Goal: Information Seeking & Learning: Get advice/opinions

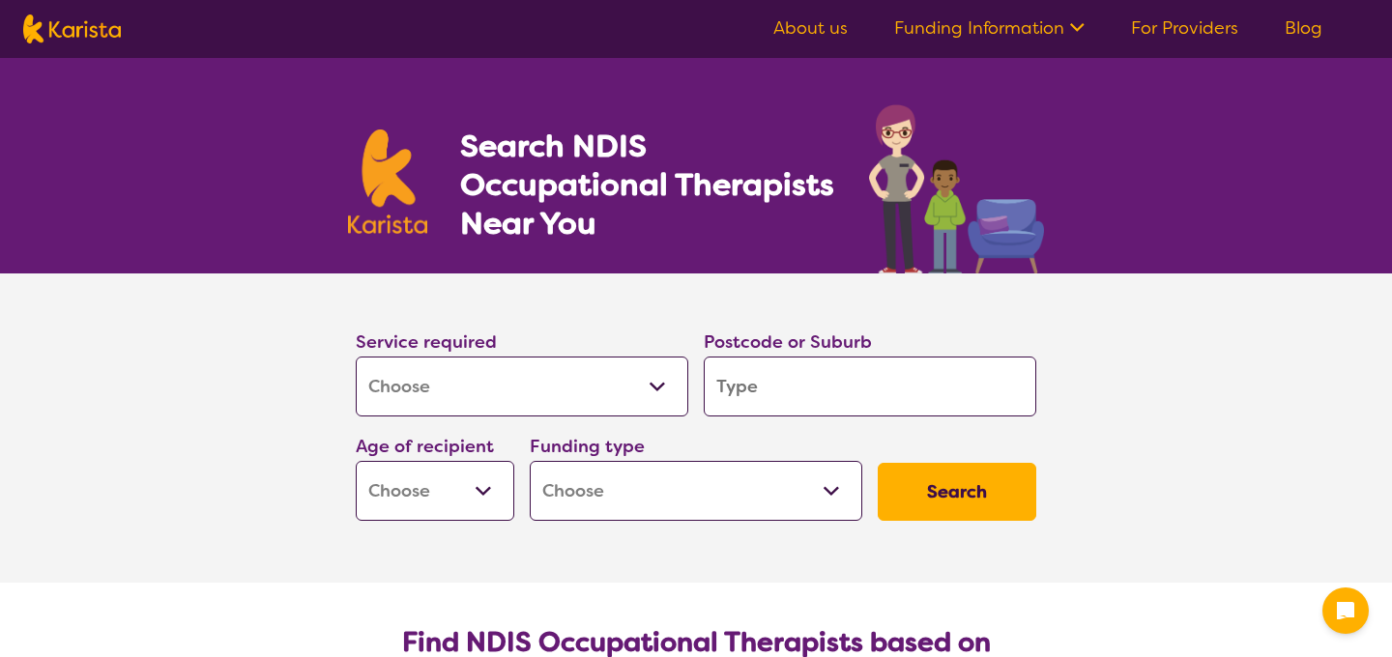
select select "[MEDICAL_DATA]"
click at [501, 399] on select "Allied Health Assistant Assessment ([MEDICAL_DATA] or [MEDICAL_DATA]) Behaviour…" at bounding box center [522, 387] width 332 height 60
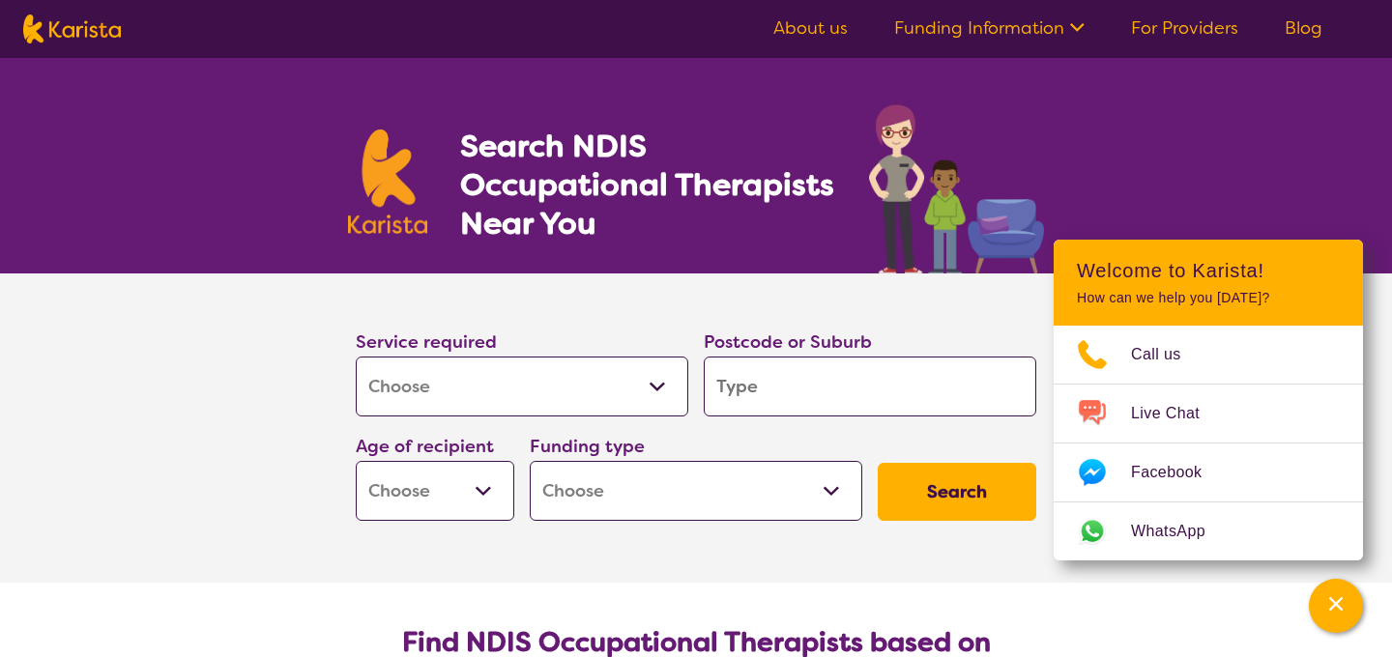
click at [356, 357] on select "Allied Health Assistant Assessment ([MEDICAL_DATA] or [MEDICAL_DATA]) Behaviour…" at bounding box center [522, 387] width 332 height 60
click at [714, 383] on input "search" at bounding box center [870, 387] width 332 height 60
type input "2"
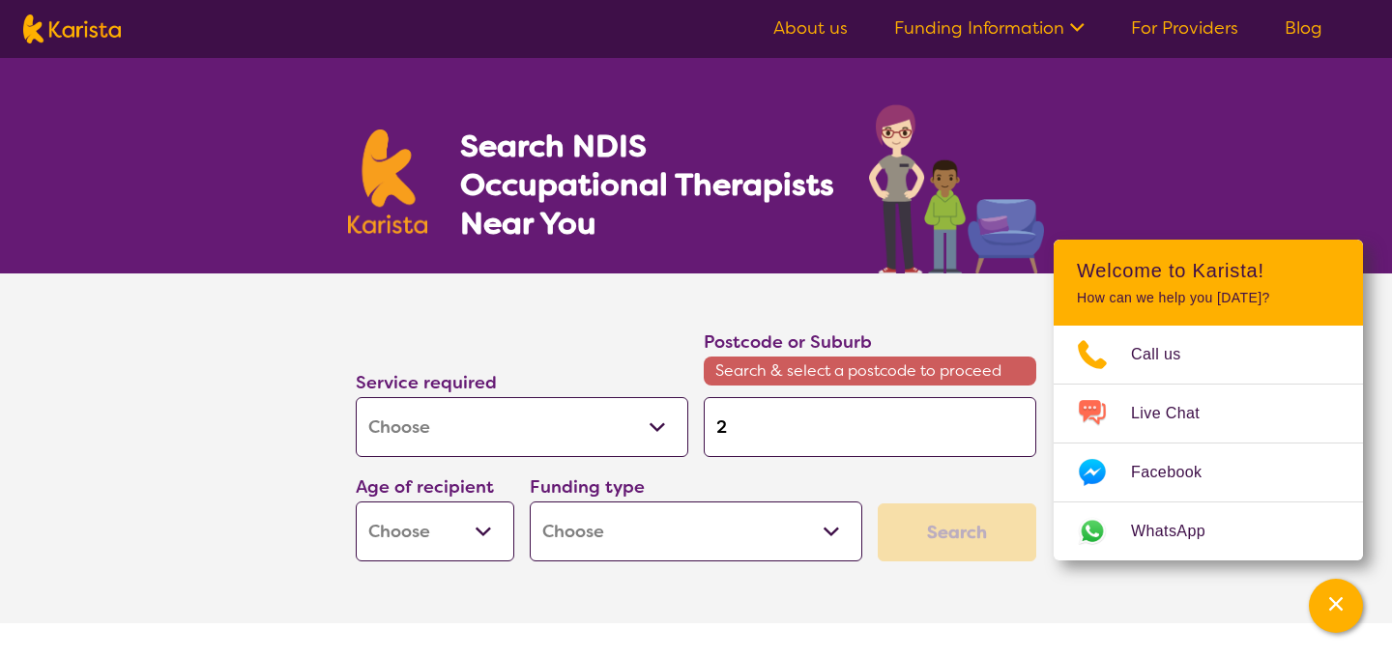
type input "21"
type input "217"
type input "2170"
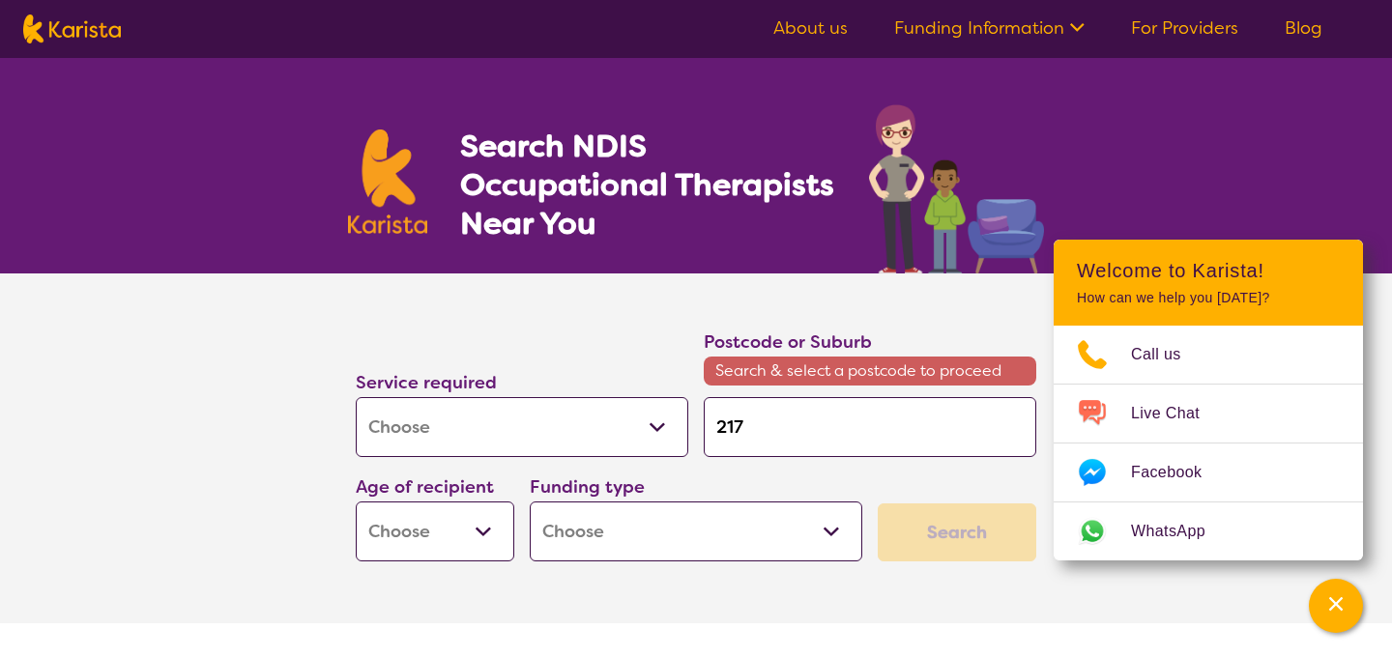
type input "2170"
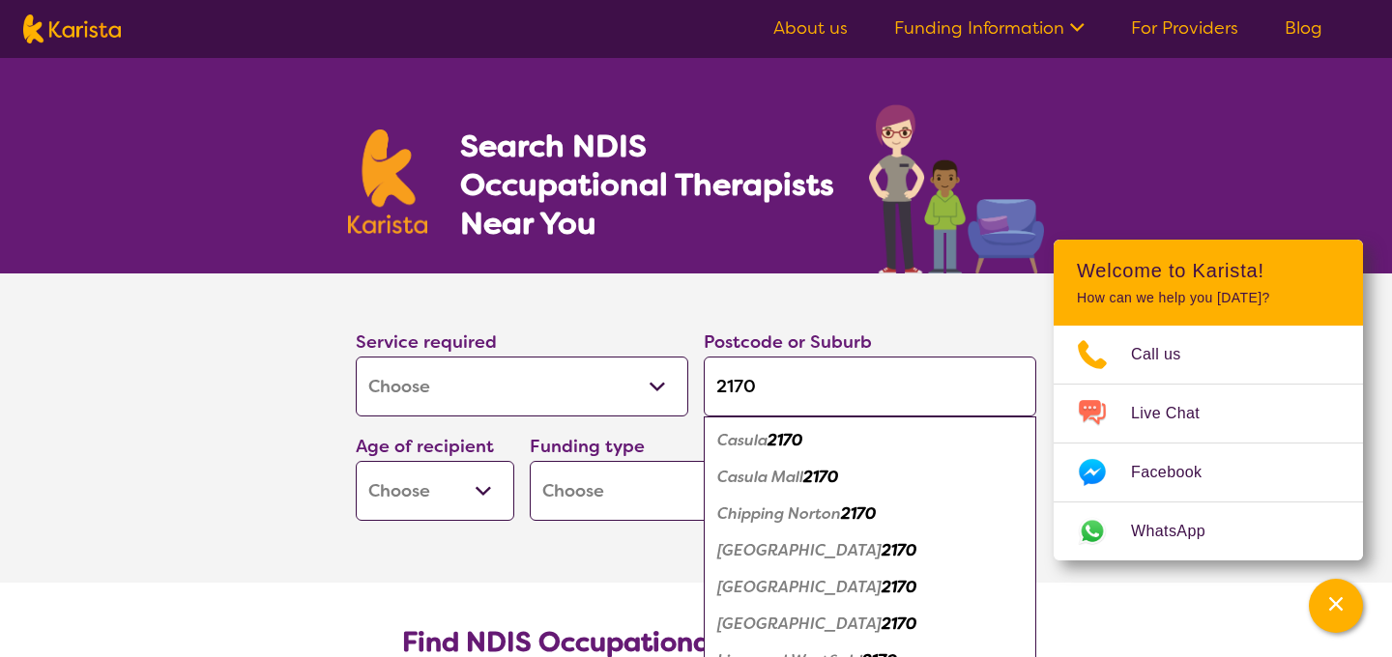
type input "2170"
click at [435, 508] on select "Early Childhood - 0 to 9 Child - 10 to 11 Adolescent - 12 to 17 Adult - 18 to 6…" at bounding box center [435, 491] width 158 height 60
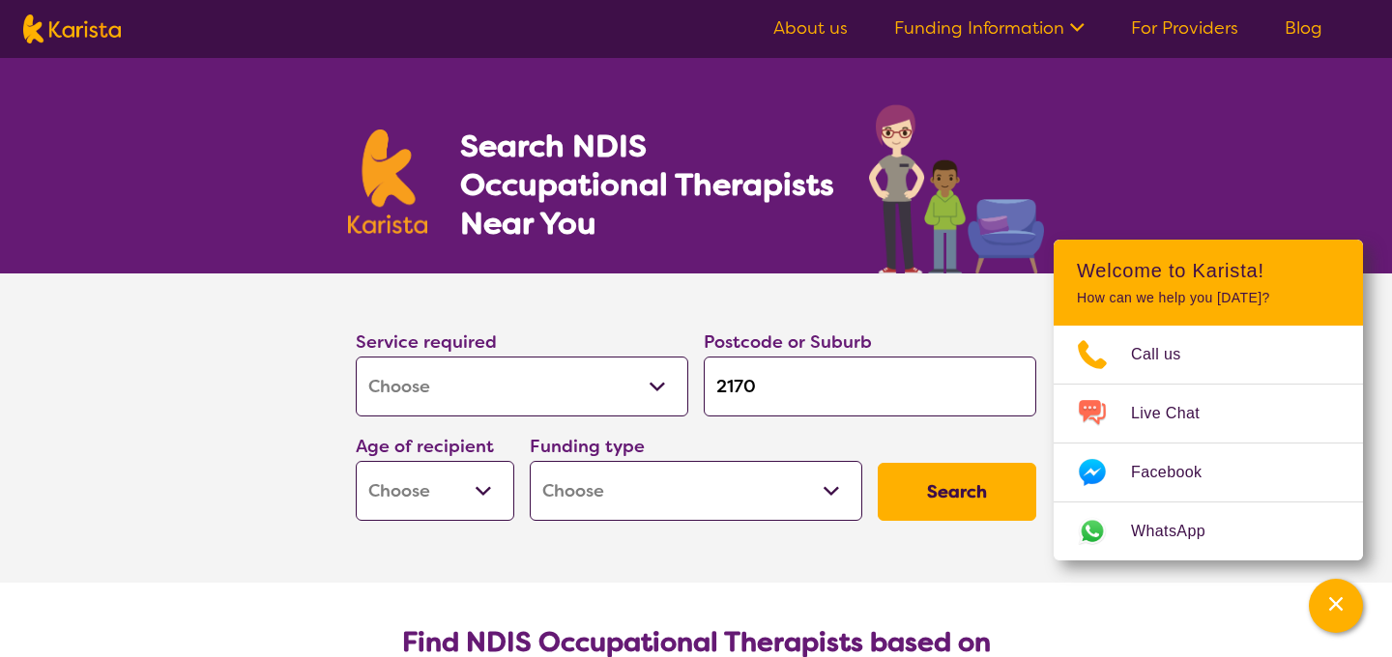
select select "AS"
click at [356, 461] on select "Early Childhood - 0 to 9 Child - 10 to 11 Adolescent - 12 to 17 Adult - 18 to 6…" at bounding box center [435, 491] width 158 height 60
select select "AS"
click at [672, 501] on select "Home Care Package (HCP) National Disability Insurance Scheme (NDIS) I don't know" at bounding box center [696, 491] width 332 height 60
select select "NDIS"
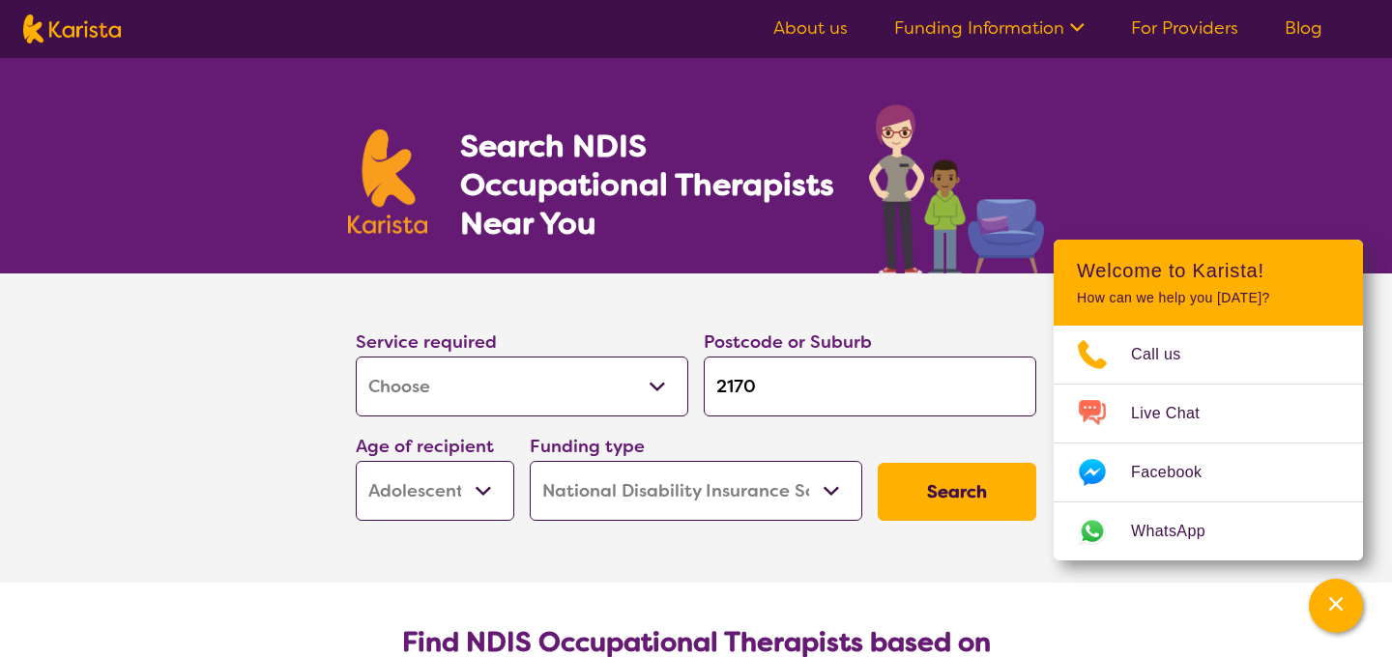
click at [530, 461] on select "Home Care Package (HCP) National Disability Insurance Scheme (NDIS) I don't know" at bounding box center [696, 491] width 332 height 60
select select "NDIS"
click at [975, 482] on button "Search" at bounding box center [957, 492] width 158 height 58
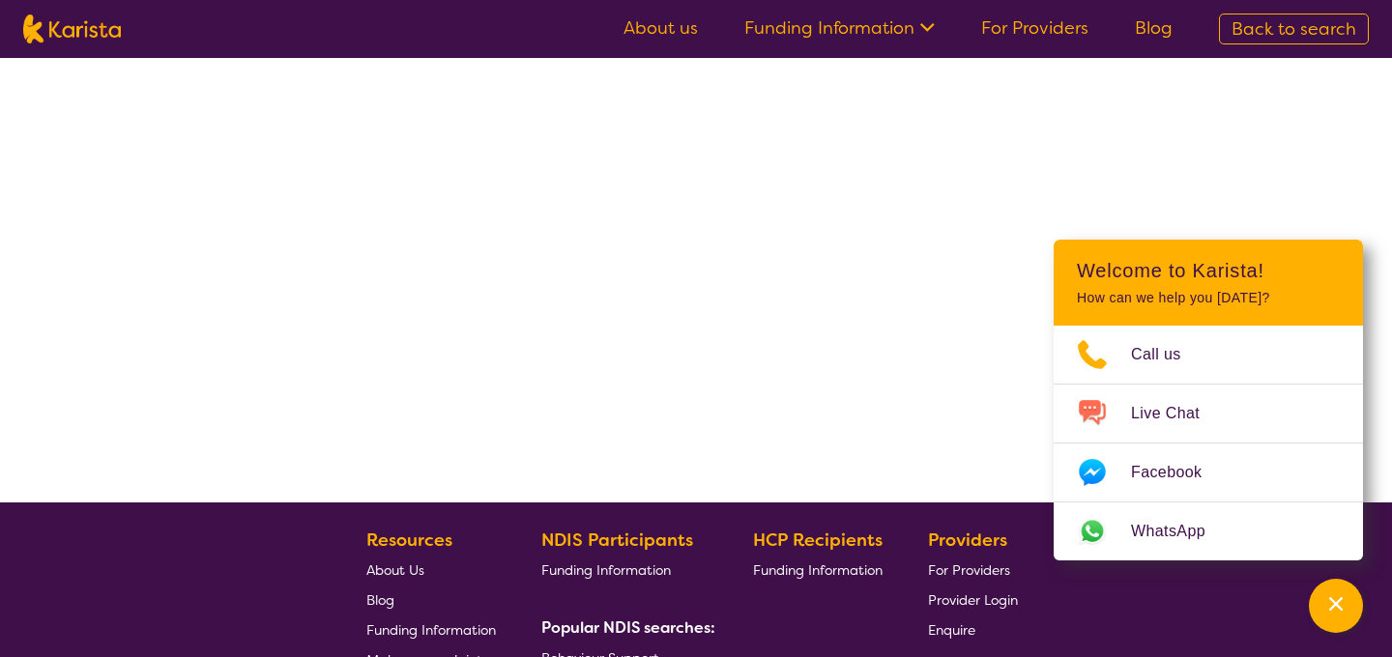
scroll to position [96, 0]
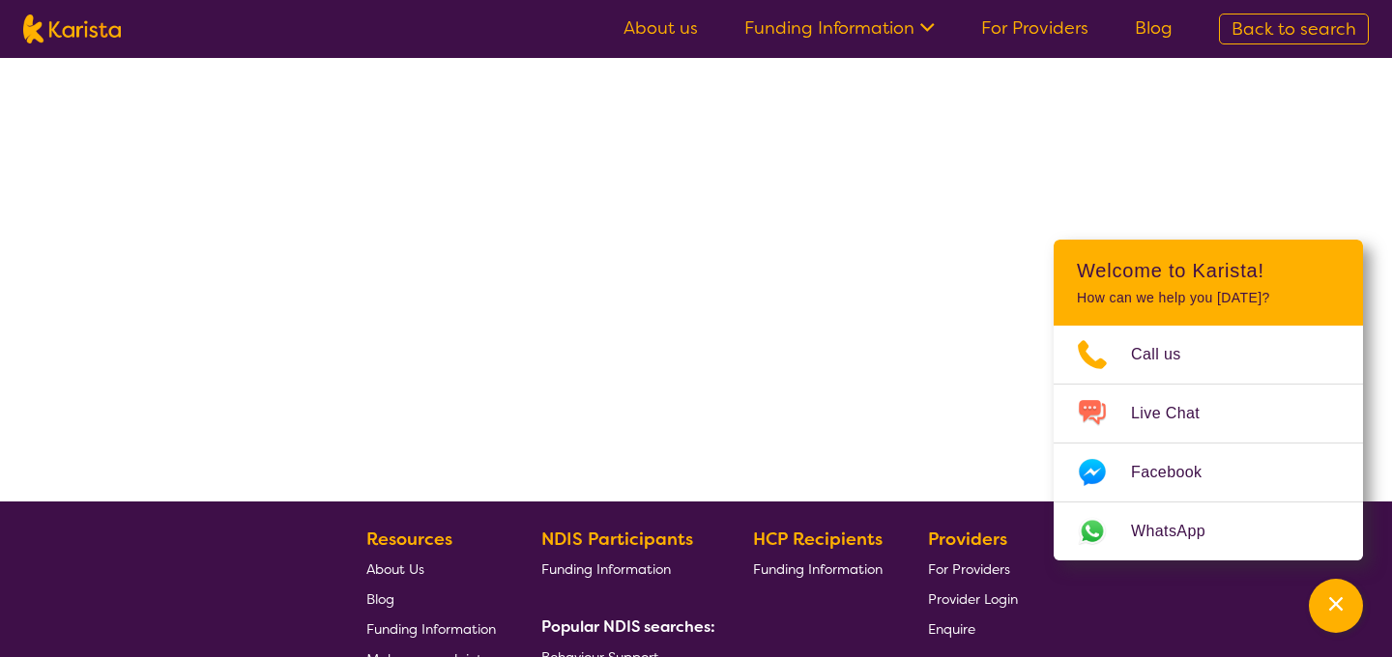
select select "by_score"
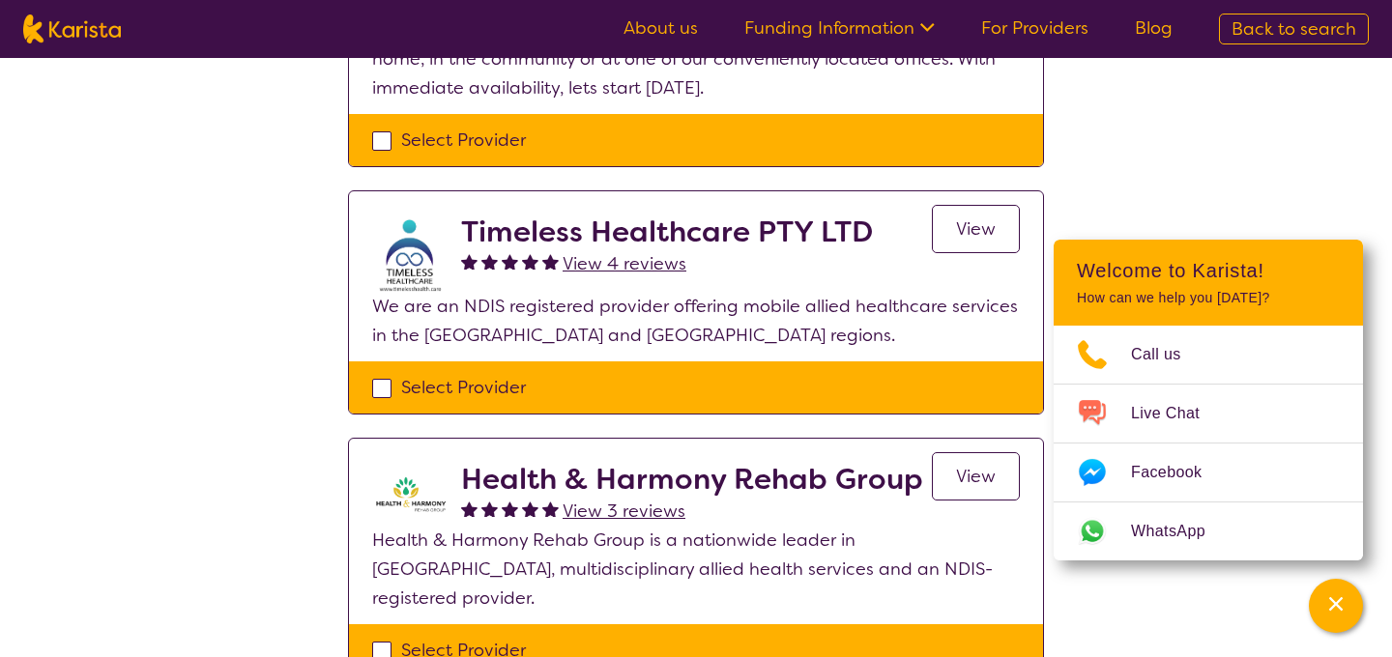
scroll to position [0, 0]
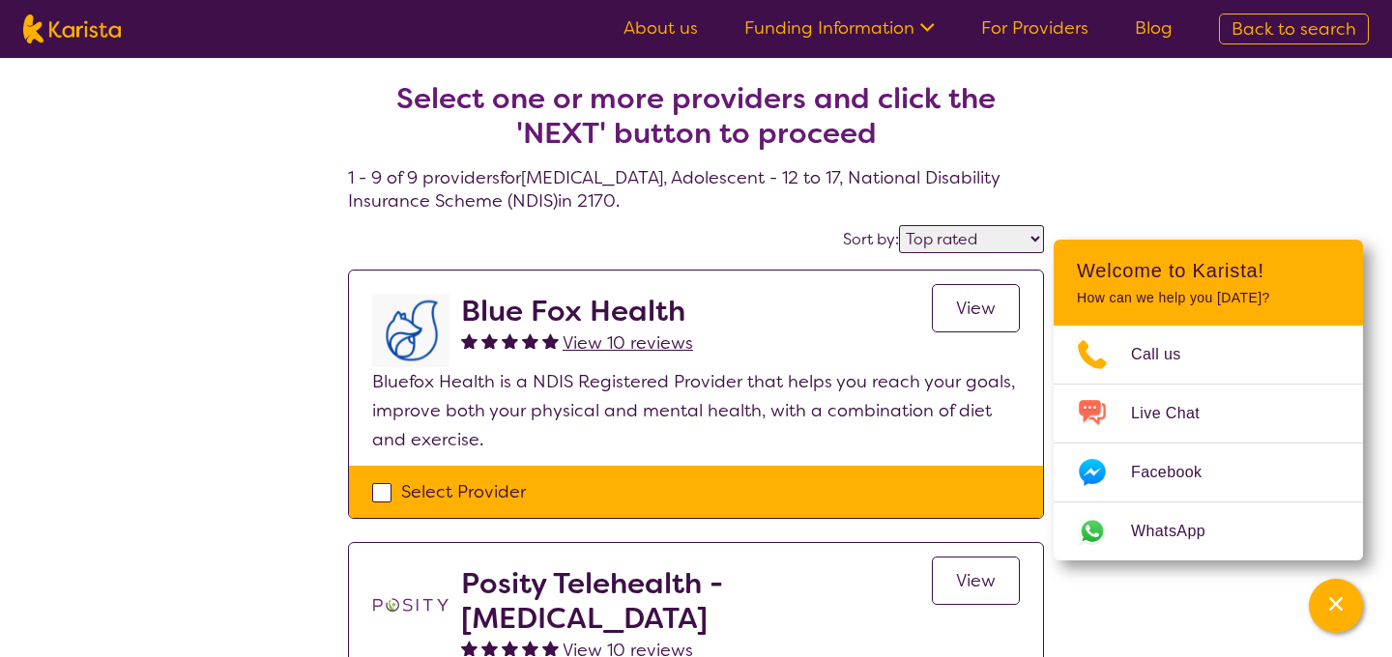
click at [601, 336] on span "View 10 reviews" at bounding box center [627, 342] width 130 height 23
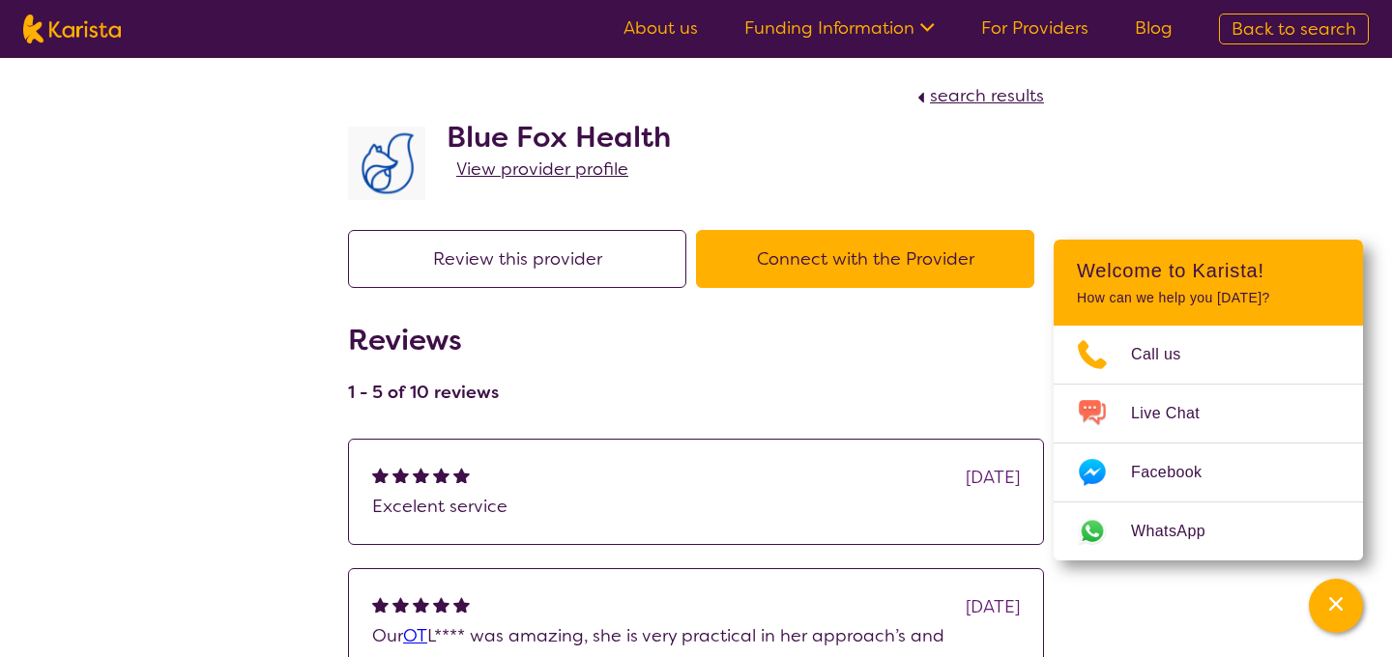
select select "by_score"
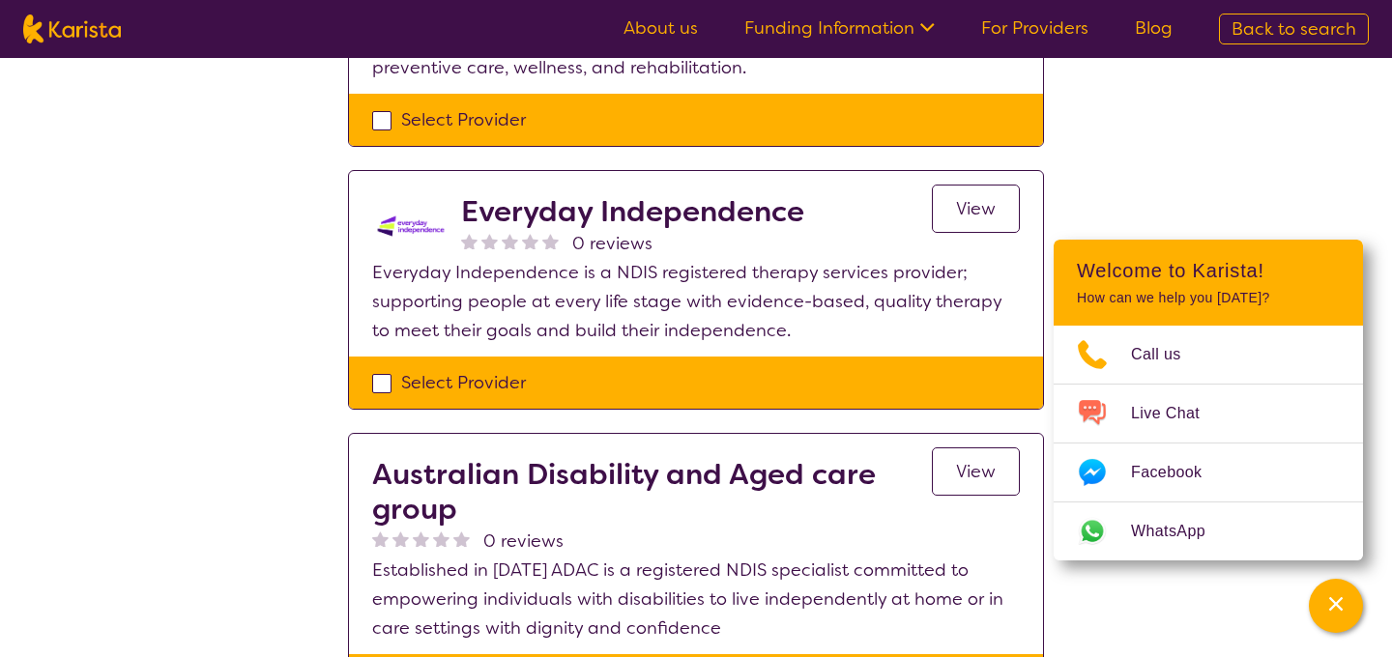
scroll to position [2089, 0]
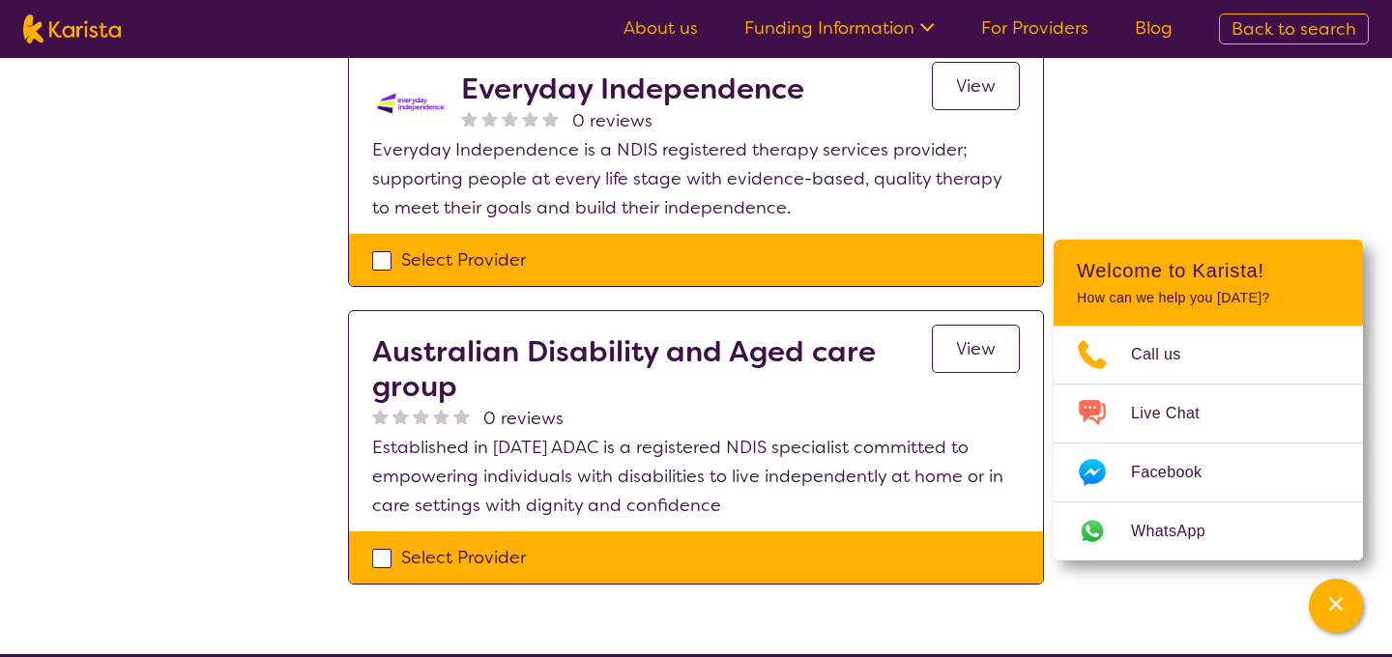
click at [428, 344] on h2 "Australian Disability and Aged care group" at bounding box center [652, 369] width 560 height 70
select select "[MEDICAL_DATA]"
select select "AS"
select select "NDIS"
select select "[MEDICAL_DATA]"
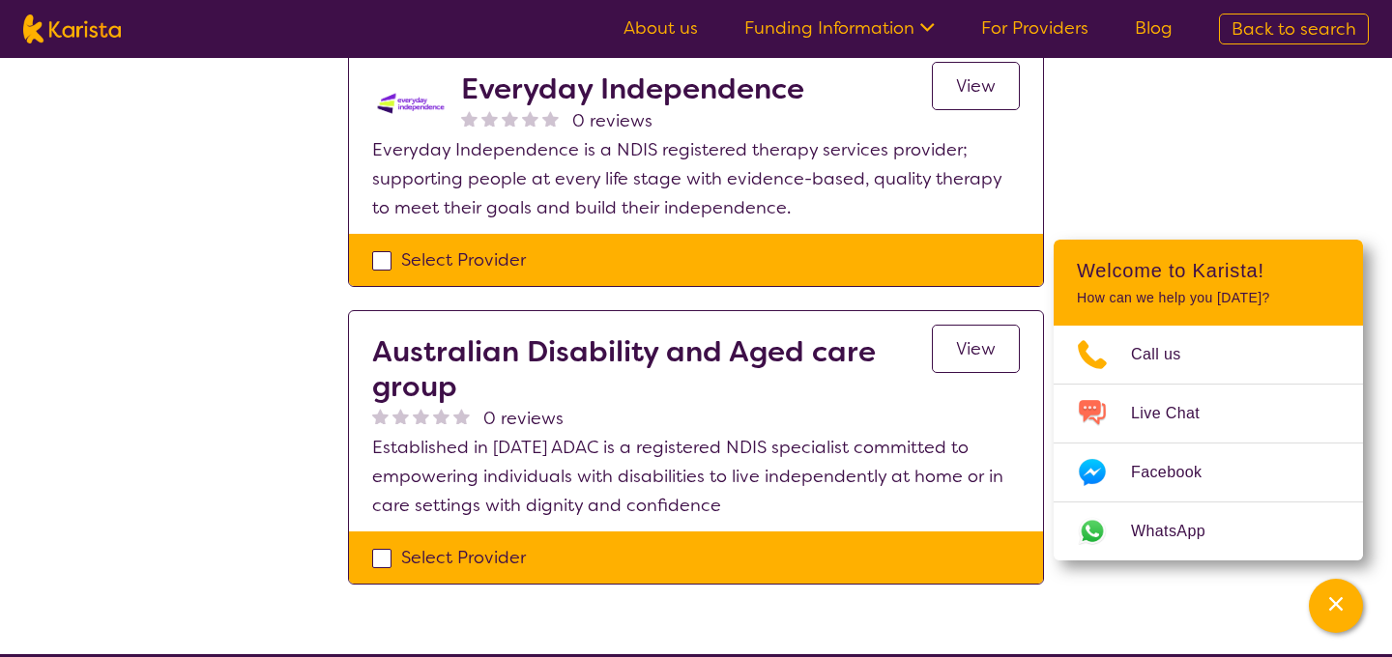
select select "AS"
select select "NDIS"
